Goal: Find specific page/section: Find specific page/section

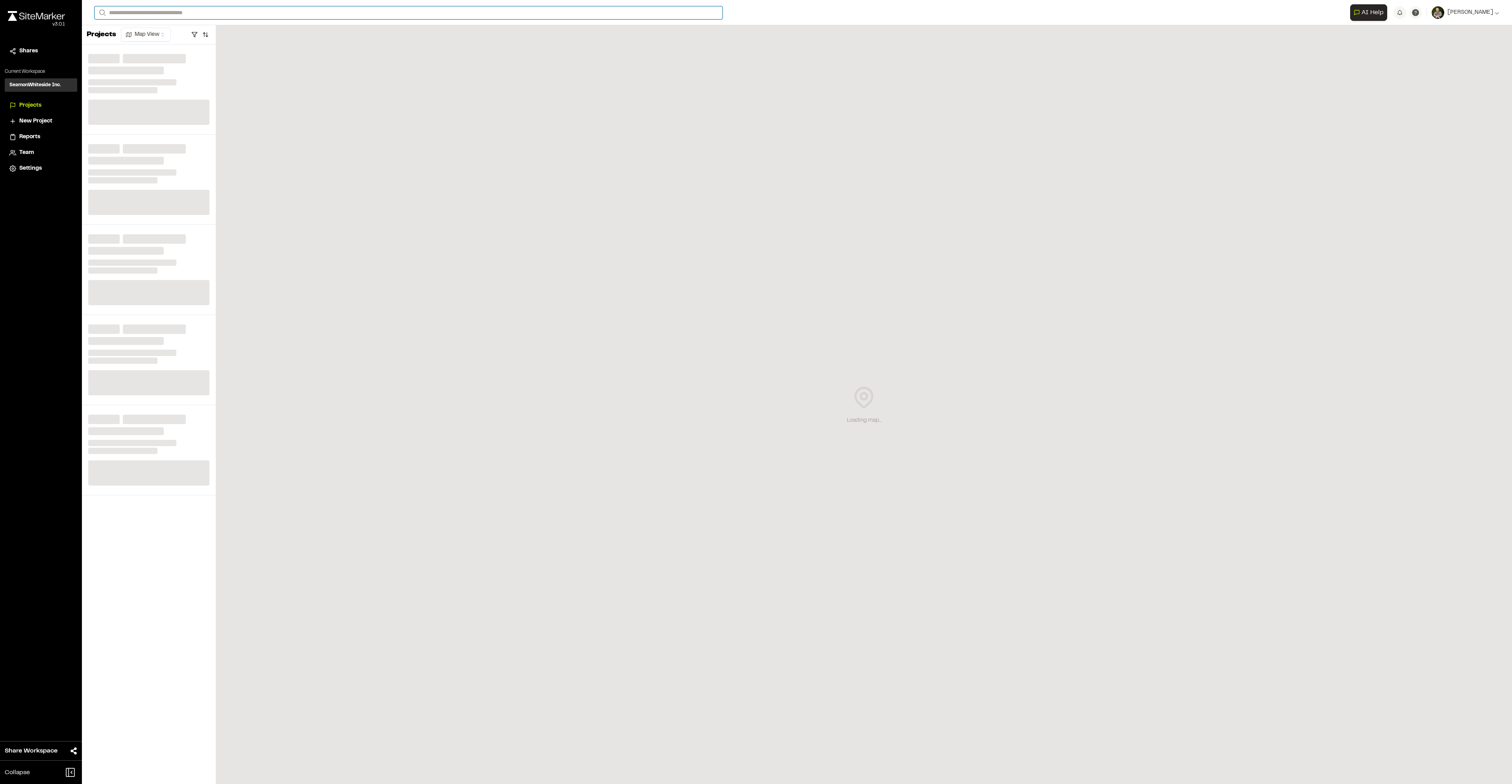
click at [163, 15] on input "Search" at bounding box center [409, 13] width 628 height 13
click at [168, 11] on input "Search" at bounding box center [409, 13] width 628 height 13
click at [160, 13] on input "Search" at bounding box center [409, 13] width 628 height 13
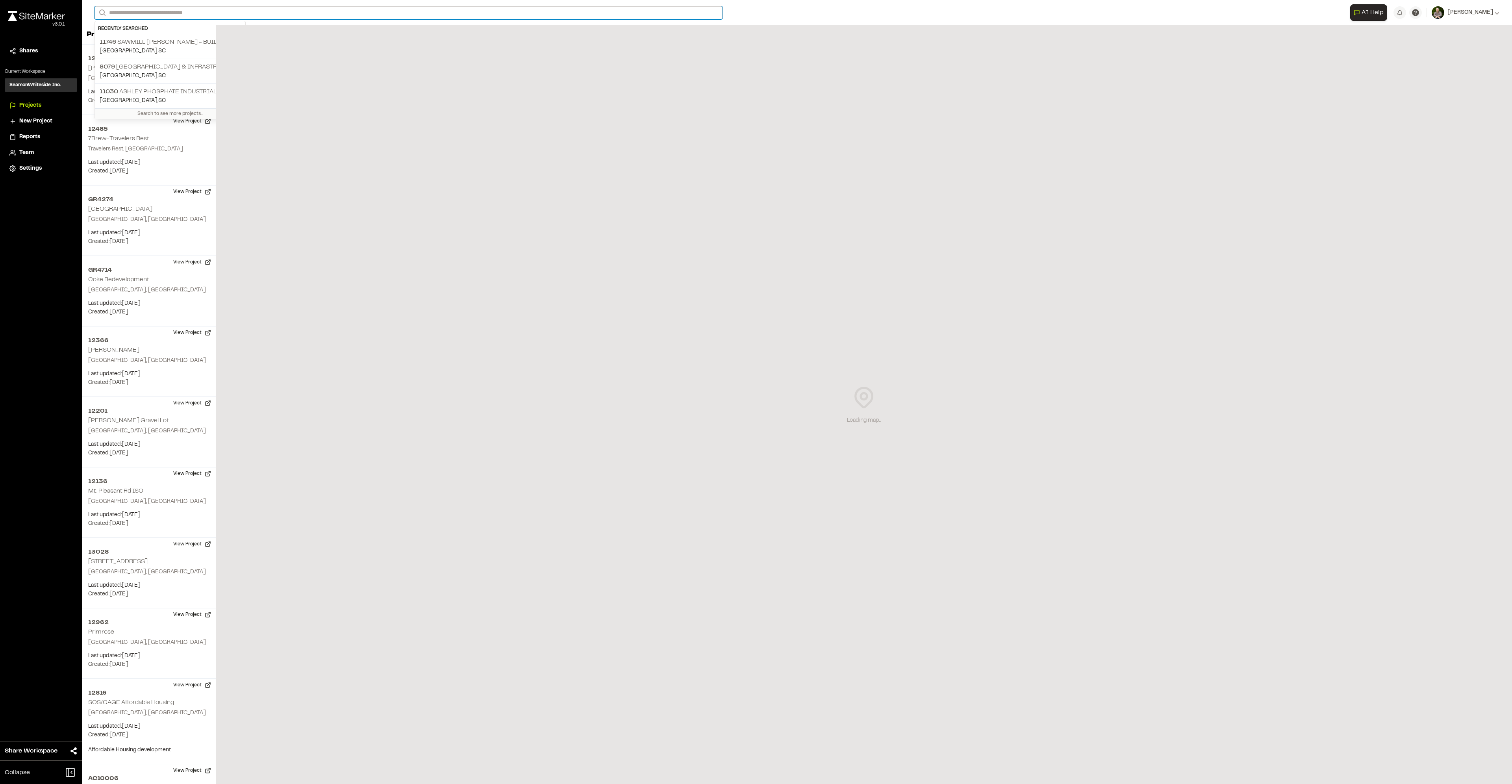
click at [160, 13] on input "Search" at bounding box center [409, 13] width 628 height 13
click at [152, 45] on p "[STREET_ADDRESS][PERSON_NAME]" at bounding box center [170, 42] width 141 height 9
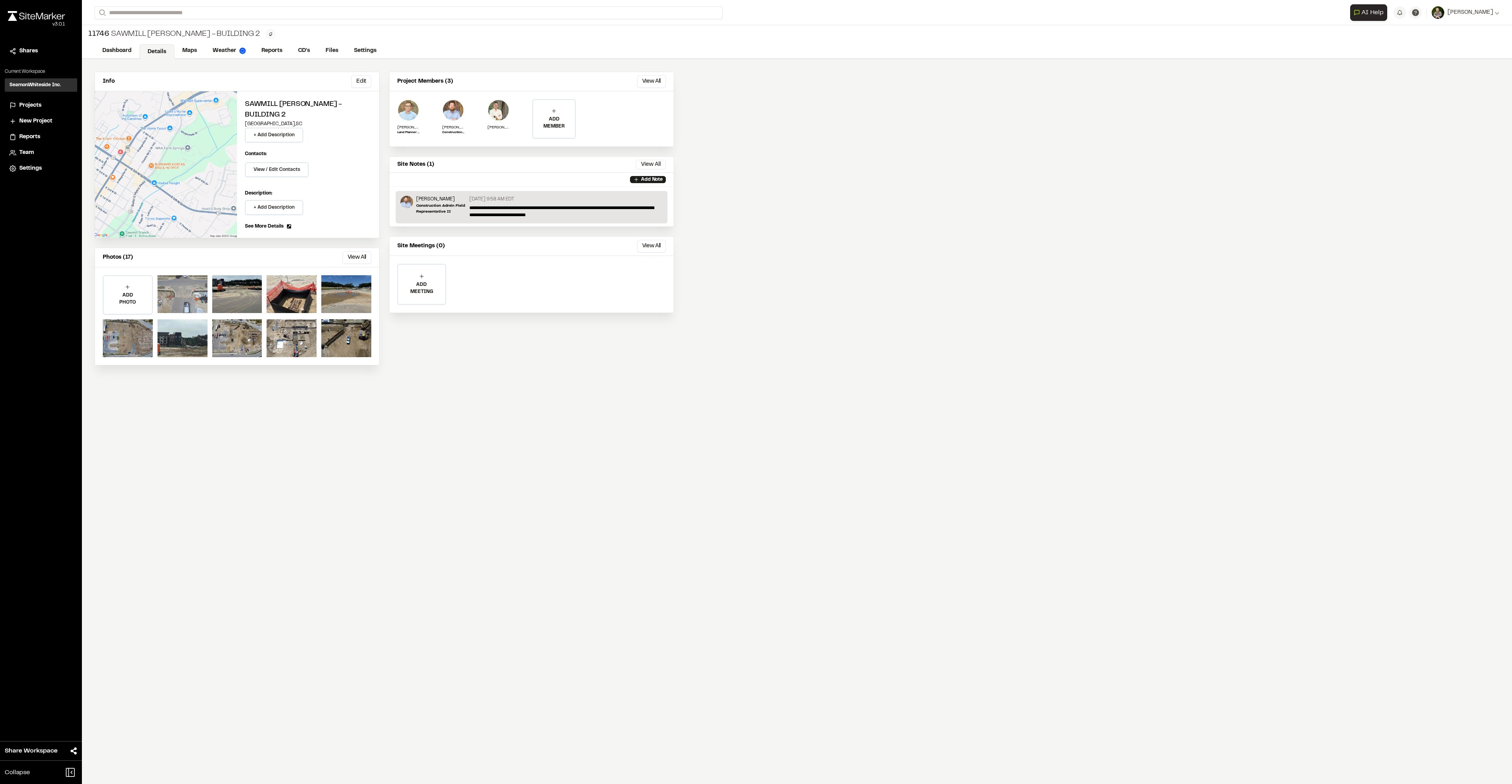
click at [199, 278] on div at bounding box center [182, 294] width 50 height 38
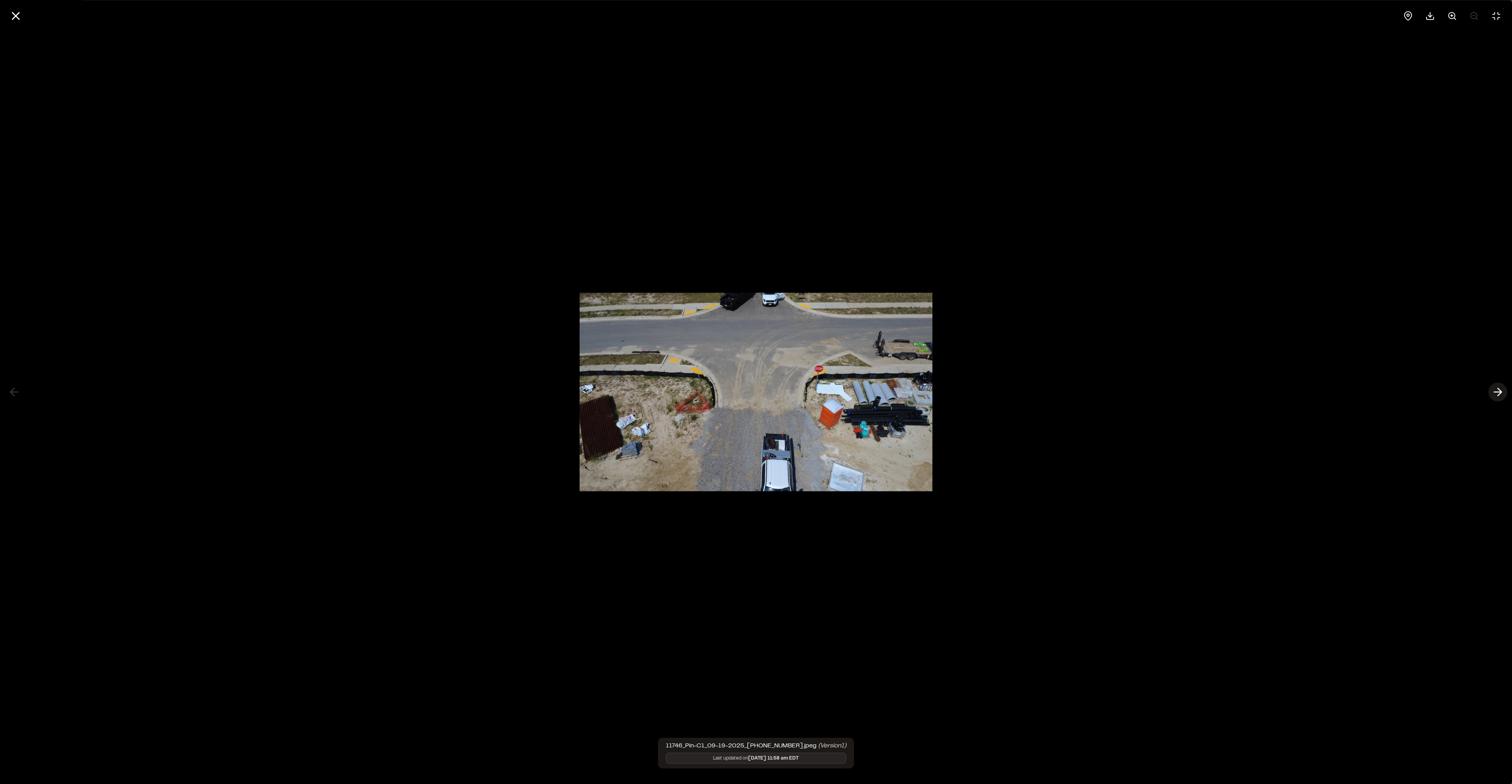
click at [1497, 392] on line at bounding box center [1498, 392] width 8 height 0
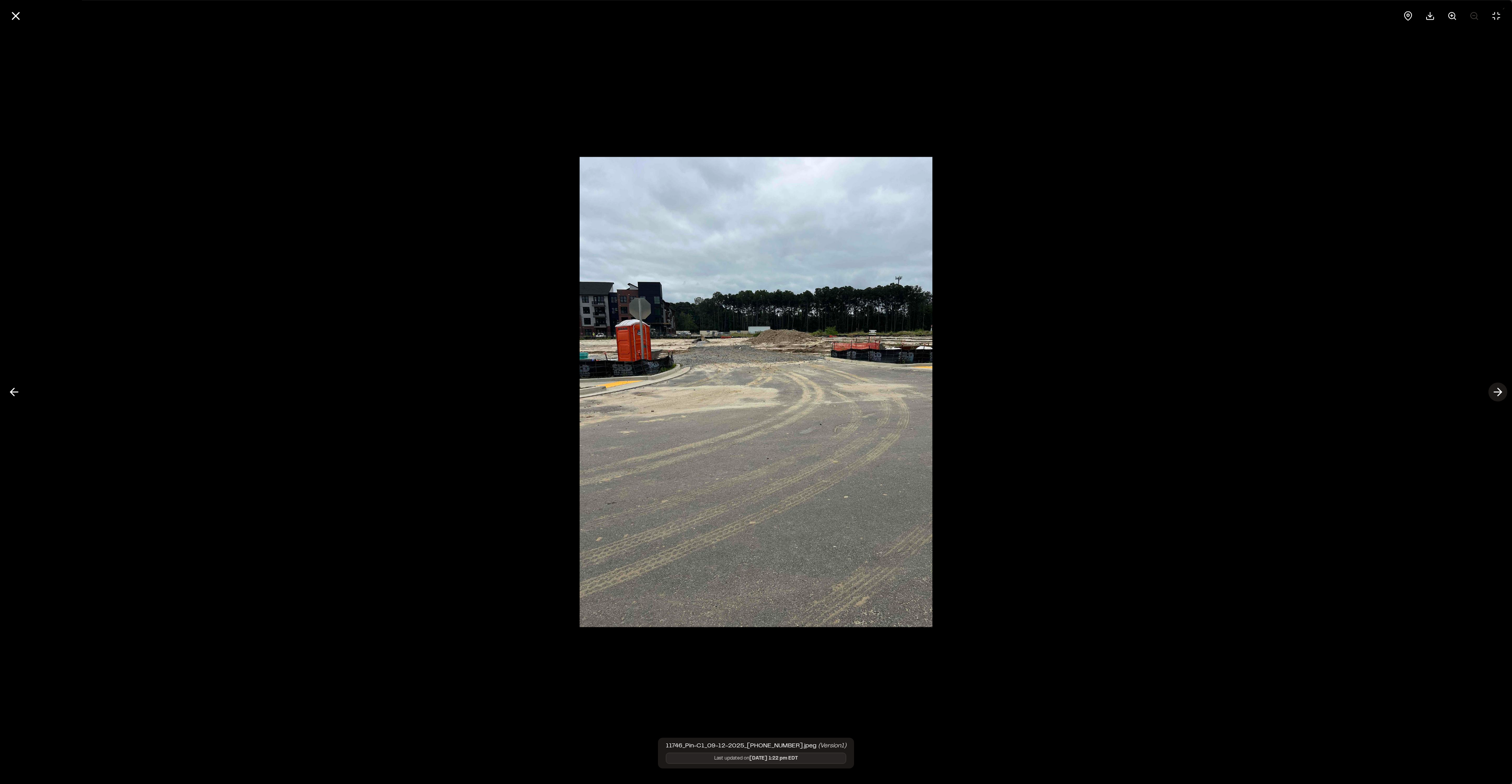
click at [1497, 392] on line at bounding box center [1498, 392] width 8 height 0
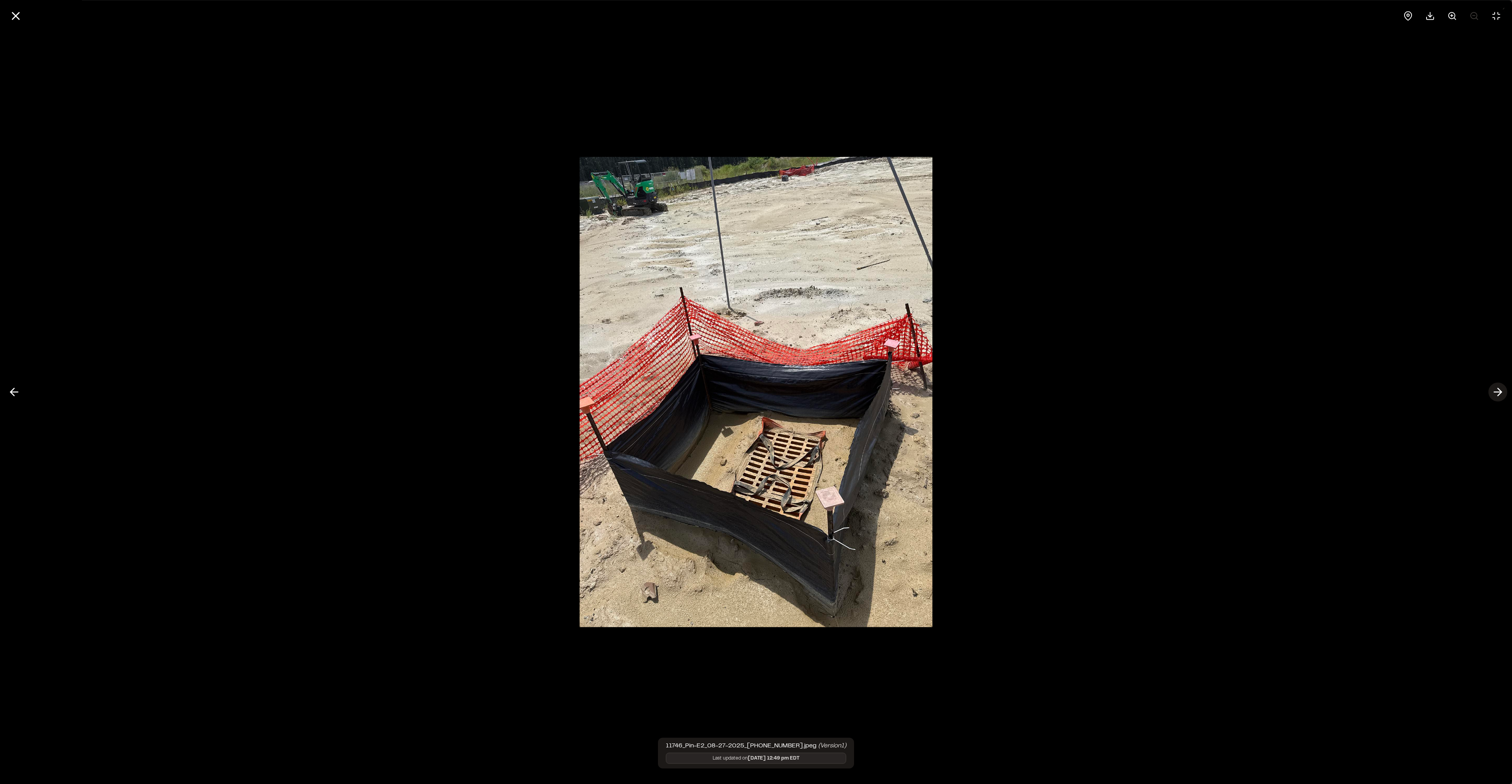
click at [1497, 392] on line at bounding box center [1498, 392] width 8 height 0
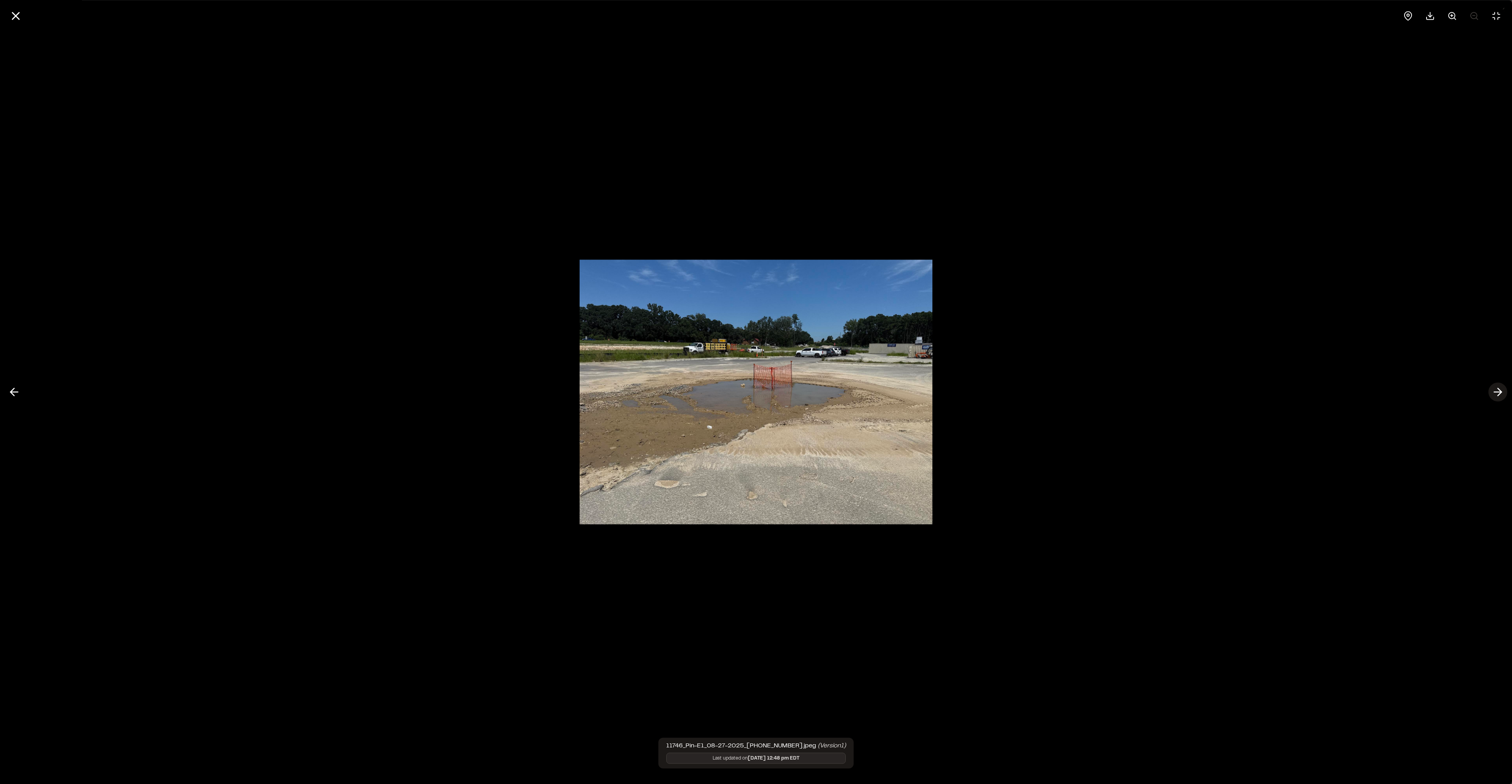
click at [1497, 392] on line at bounding box center [1498, 392] width 8 height 0
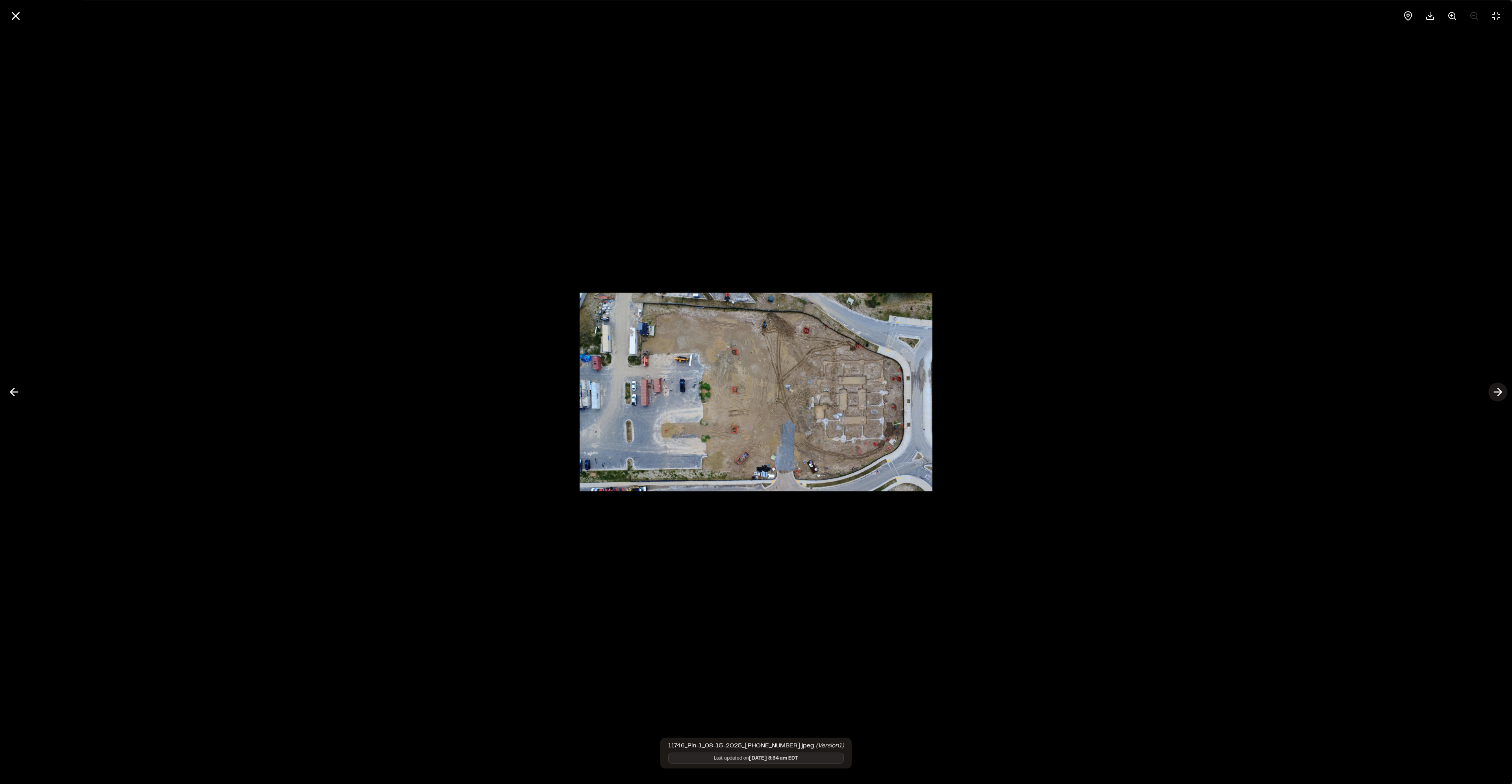
click at [1497, 392] on line at bounding box center [1498, 392] width 8 height 0
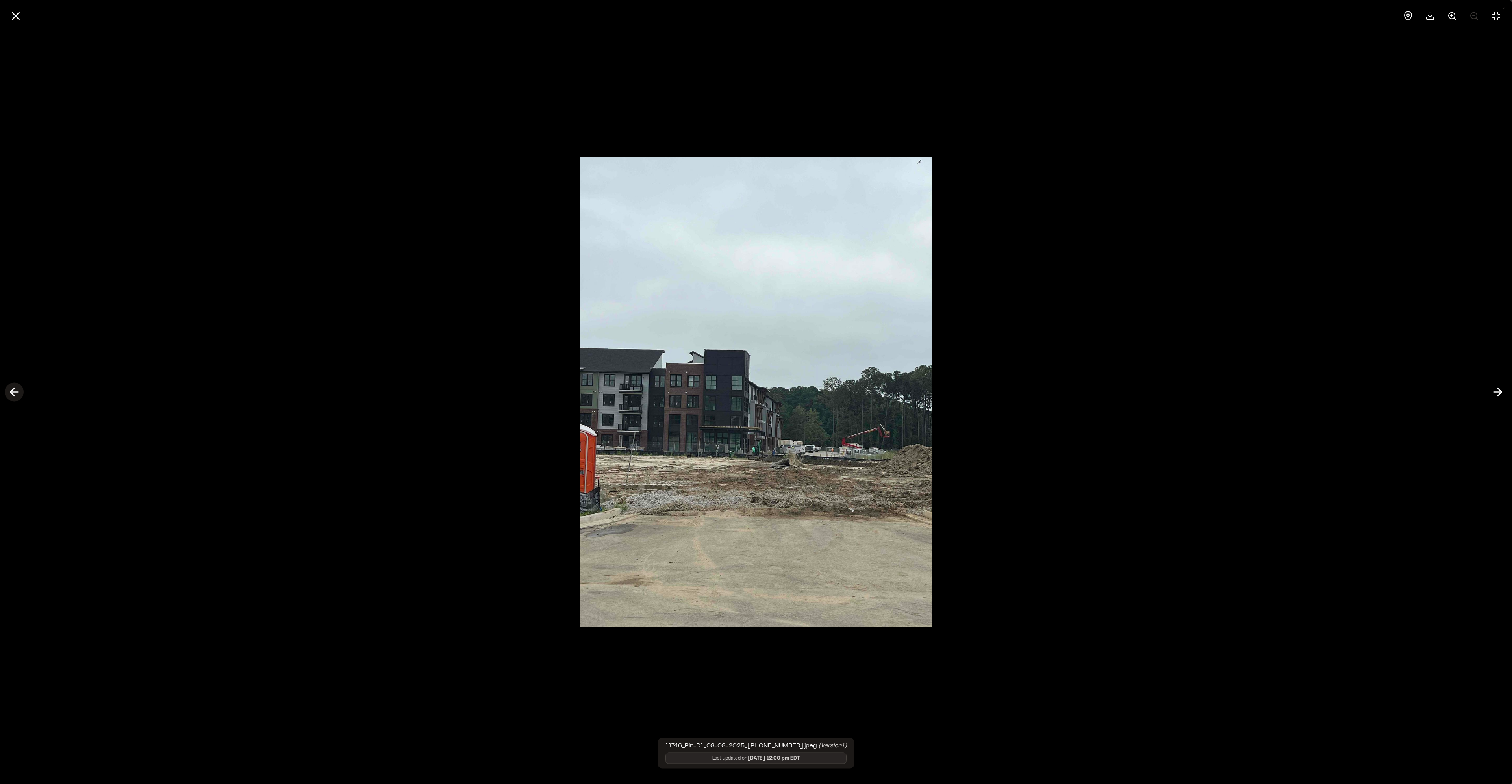
click at [17, 390] on icon at bounding box center [14, 392] width 12 height 13
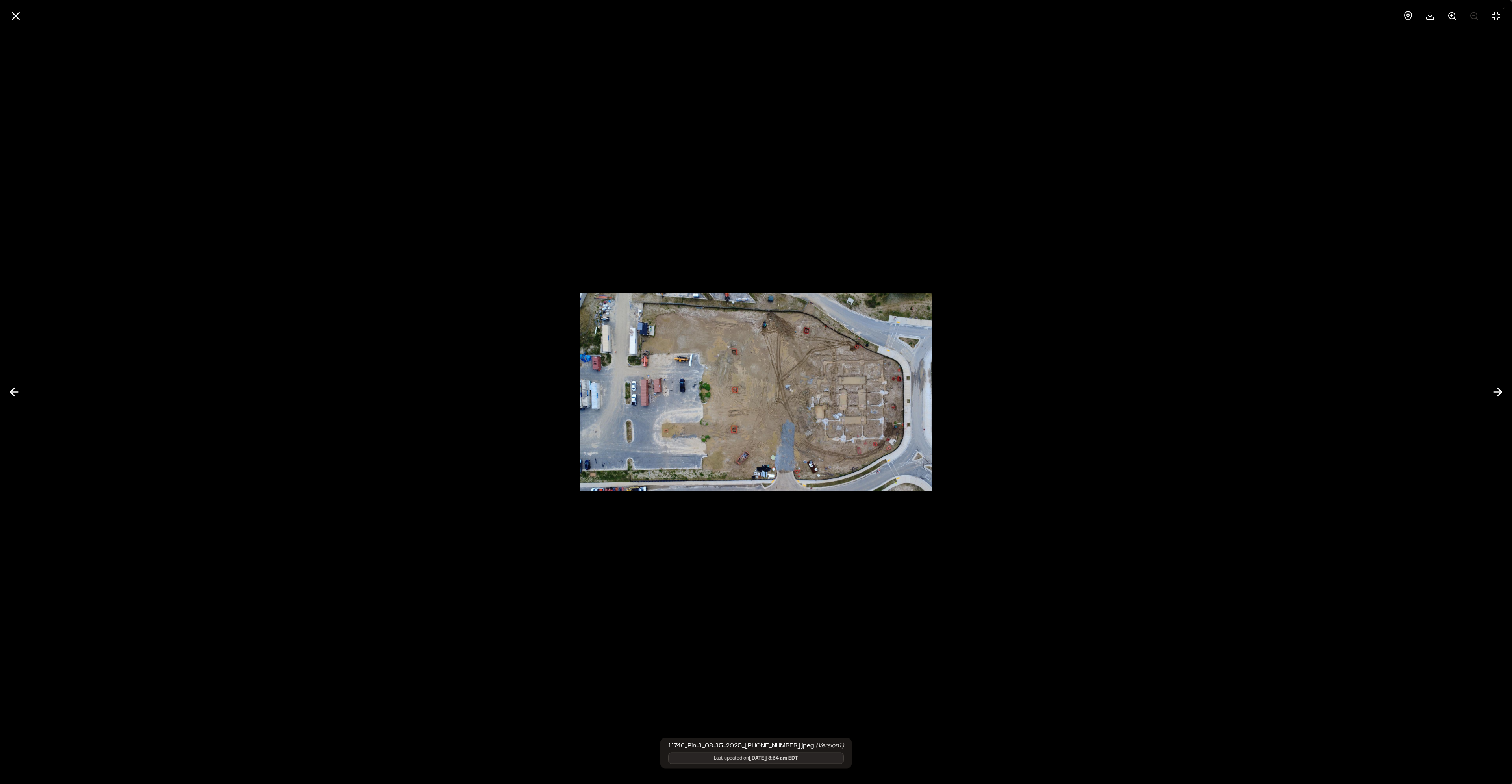
click at [836, 428] on img at bounding box center [755, 391] width 353 height 214
